Goal: Task Accomplishment & Management: Complete application form

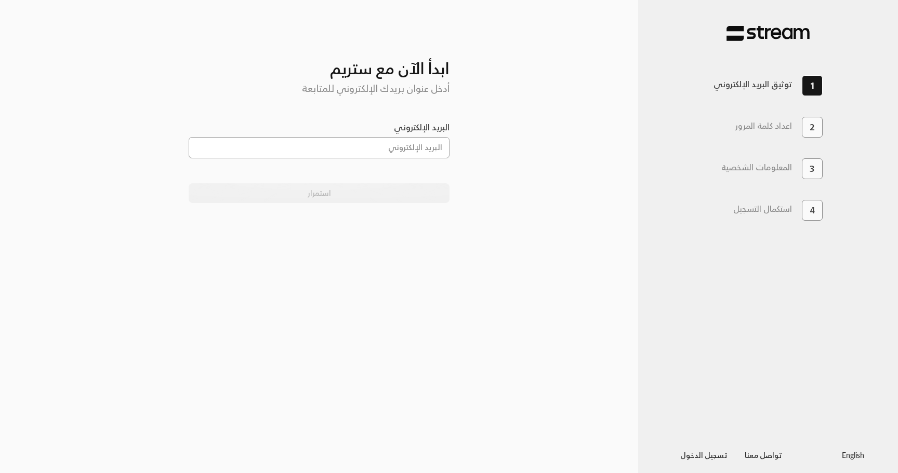
click at [419, 147] on input "البريد الإلكتروني" at bounding box center [319, 147] width 261 height 21
paste input "[EMAIL_ADDRESS][DOMAIN_NAME]"
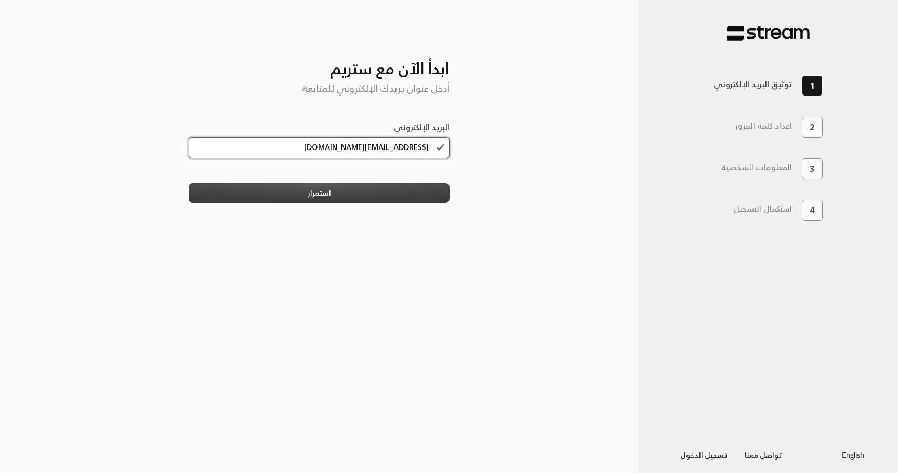
type input "[EMAIL_ADDRESS][DOMAIN_NAME]"
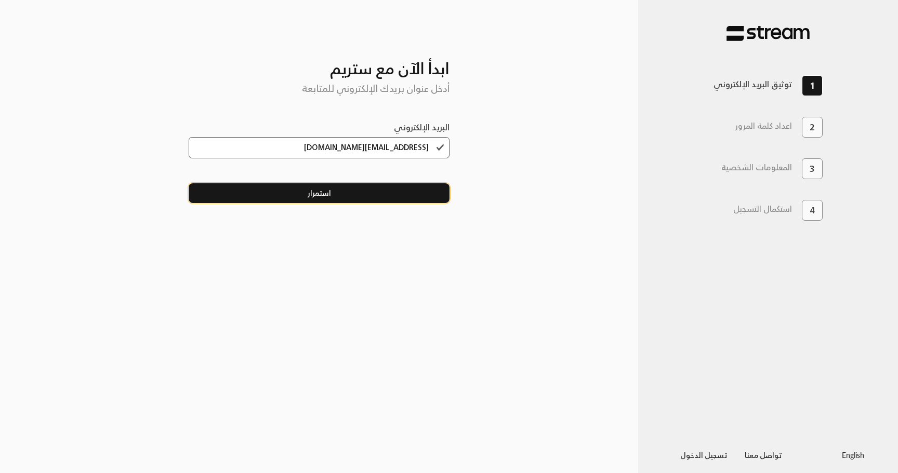
click at [402, 197] on button "استمرار" at bounding box center [319, 192] width 261 height 19
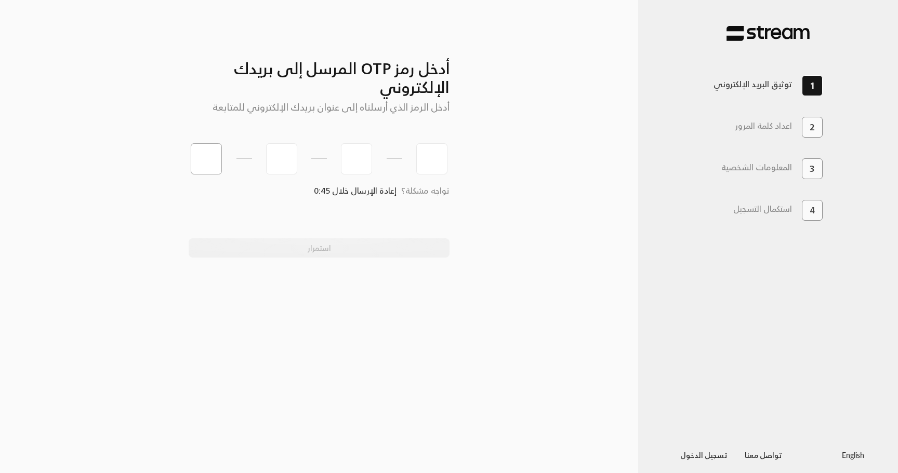
paste input "0"
type input "0"
type input "5"
type input "1"
type input "9"
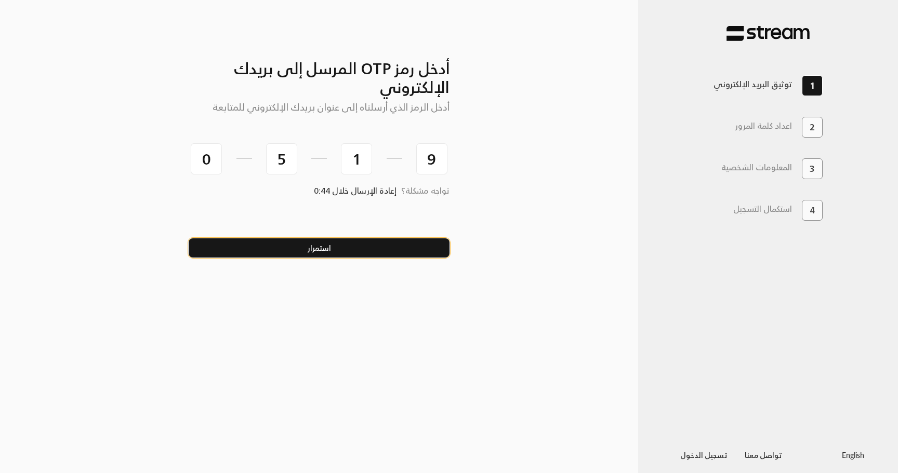
click at [380, 250] on button "استمرار" at bounding box center [319, 247] width 261 height 19
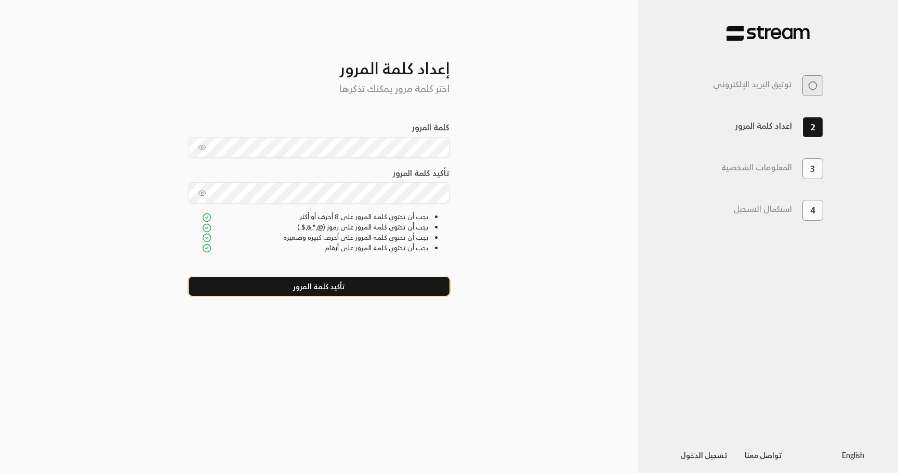
click at [321, 287] on button "تأكيد كلمة المرور" at bounding box center [319, 286] width 261 height 19
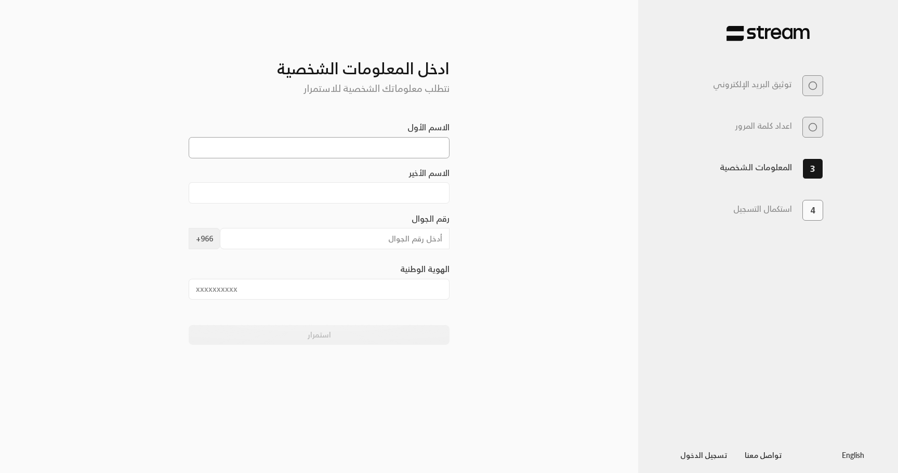
click at [411, 141] on input "الاسم الأول" at bounding box center [319, 147] width 261 height 21
type input "awras"
type input "[PERSON_NAME]"
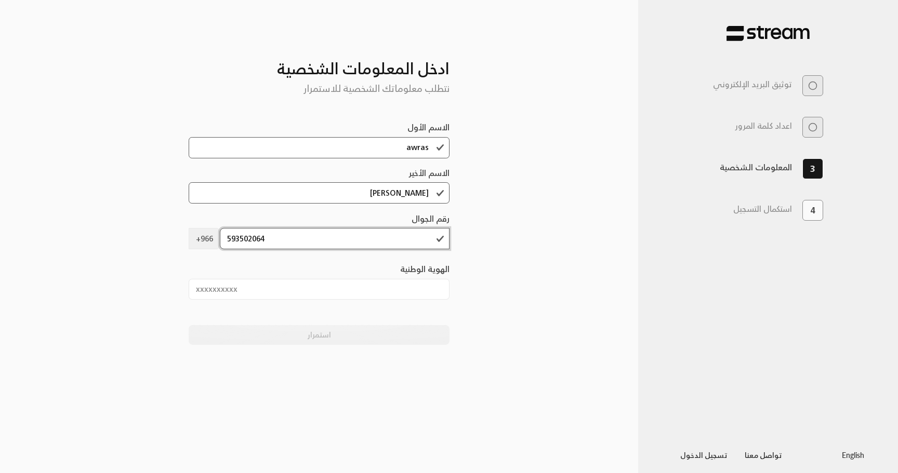
type input "593502064"
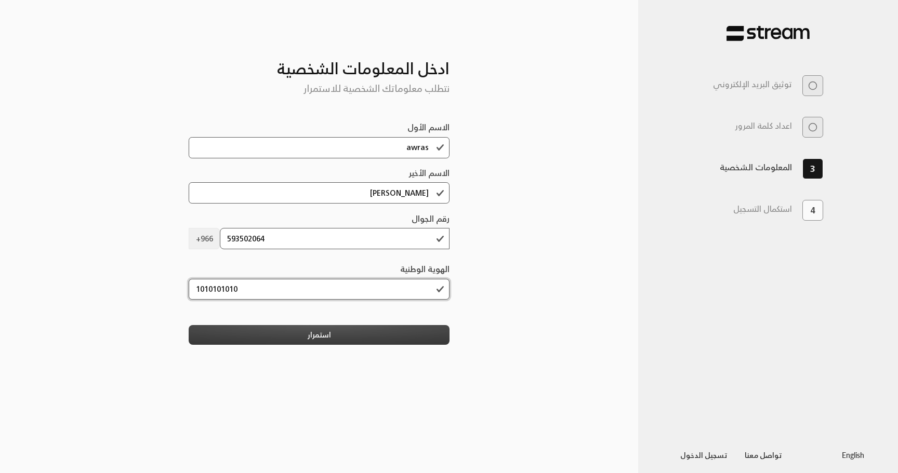
type input "1010101010"
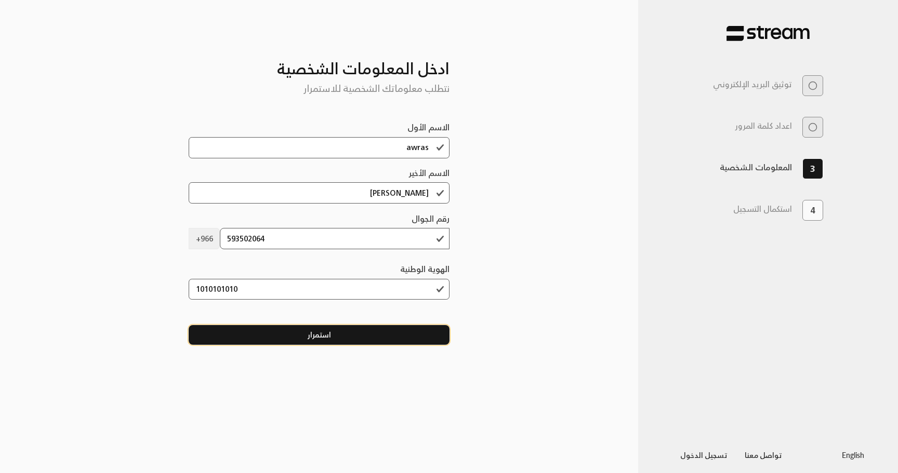
click at [371, 332] on button "استمرار" at bounding box center [319, 334] width 261 height 19
